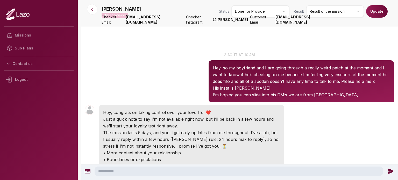
scroll to position [181, 0]
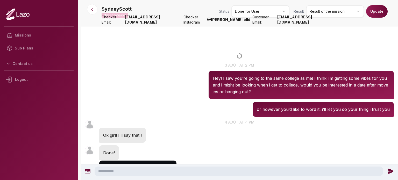
scroll to position [820, 0]
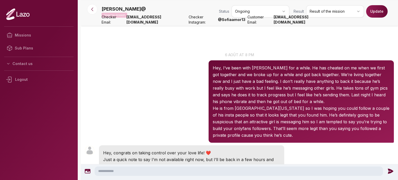
scroll to position [153, 0]
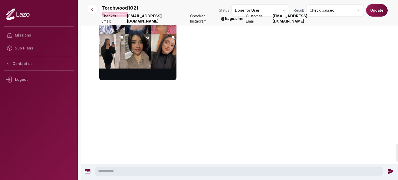
scroll to position [1448, 0]
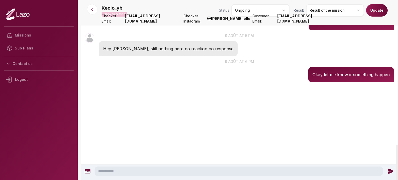
scroll to position [840, 0]
